Goal: Information Seeking & Learning: Learn about a topic

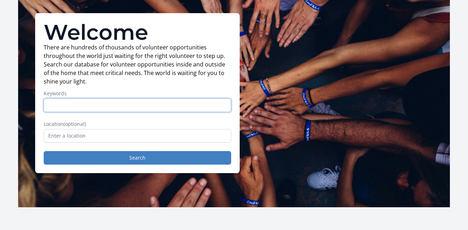
scroll to position [59, 0]
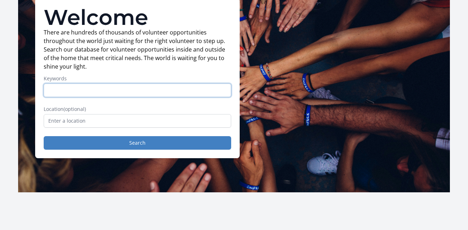
click at [79, 93] on input "Keywords" at bounding box center [137, 89] width 187 height 13
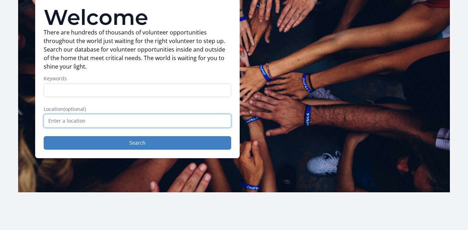
click at [70, 121] on input "text" at bounding box center [137, 120] width 187 height 13
type input "3"
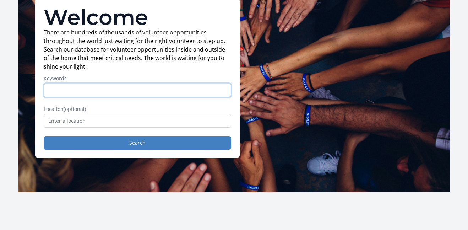
click at [64, 95] on input "Keywords" at bounding box center [137, 89] width 187 height 13
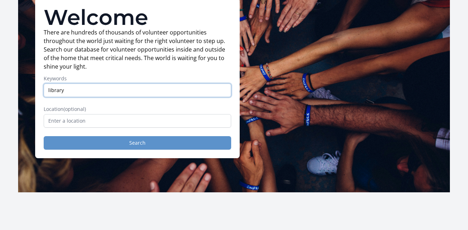
type input "library"
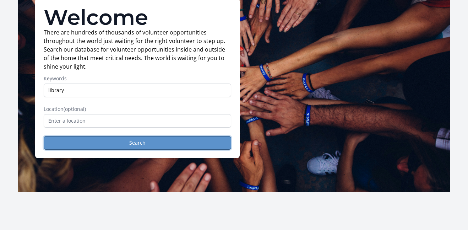
click at [61, 145] on button "Search" at bounding box center [137, 142] width 187 height 13
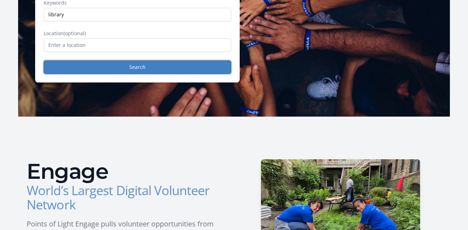
scroll to position [0, 0]
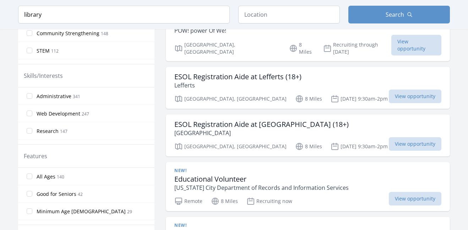
scroll to position [307, 0]
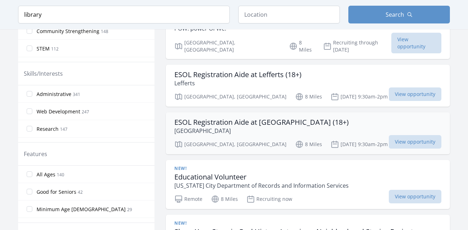
click at [280, 118] on h3 "ESOL Registration Aide at [GEOGRAPHIC_DATA] (18+)" at bounding box center [261, 122] width 174 height 9
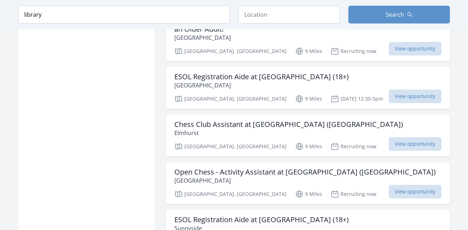
scroll to position [783, 0]
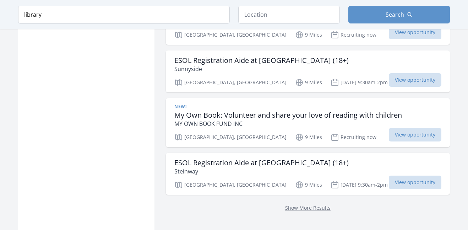
scroll to position [958, 0]
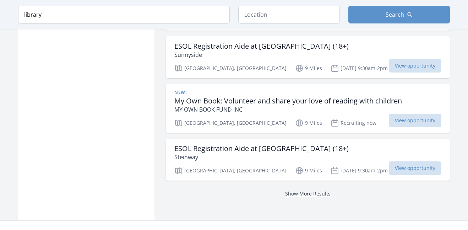
click at [303, 190] on link "Show More Results" at bounding box center [307, 193] width 45 height 7
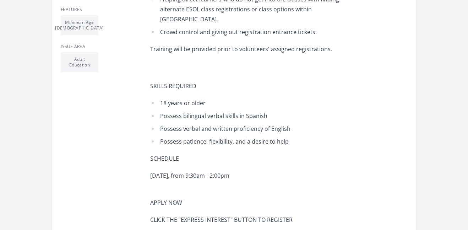
scroll to position [273, 0]
